Goal: Find specific page/section: Find specific page/section

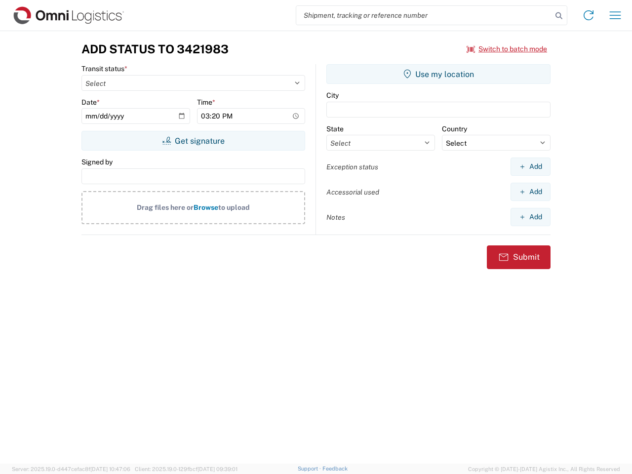
click at [424, 15] on input "search" at bounding box center [424, 15] width 256 height 19
click at [559, 16] on icon at bounding box center [559, 16] width 14 height 14
click at [588, 15] on icon at bounding box center [588, 15] width 16 height 16
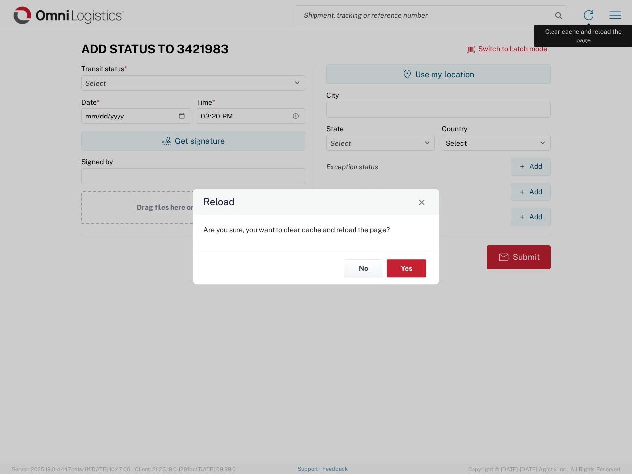
click at [615, 15] on div "Reload Are you sure, you want to clear cache and reload the page? No Yes" at bounding box center [316, 237] width 632 height 474
click at [507, 49] on div "Reload Are you sure, you want to clear cache and reload the page? No Yes" at bounding box center [316, 237] width 632 height 474
click at [193, 141] on div "Reload Are you sure, you want to clear cache and reload the page? No Yes" at bounding box center [316, 237] width 632 height 474
click at [438, 74] on div "Reload Are you sure, you want to clear cache and reload the page? No Yes" at bounding box center [316, 237] width 632 height 474
click at [530, 166] on div "Reload Are you sure, you want to clear cache and reload the page? No Yes" at bounding box center [316, 237] width 632 height 474
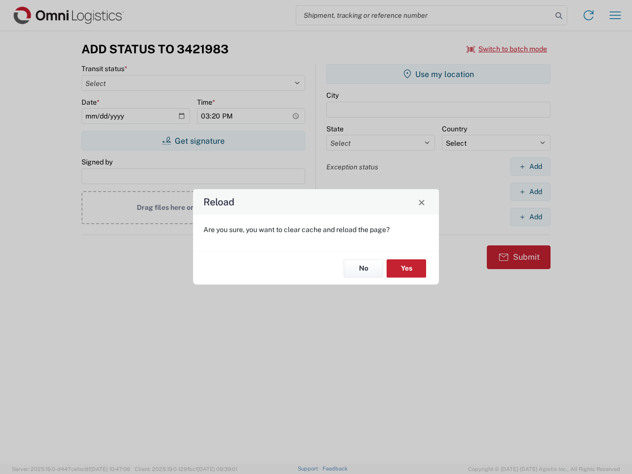
click at [530, 191] on div "Reload Are you sure, you want to clear cache and reload the page? No Yes" at bounding box center [316, 237] width 632 height 474
click at [530, 217] on div "Reload Are you sure, you want to clear cache and reload the page? No Yes" at bounding box center [316, 237] width 632 height 474
